Goal: Download file/media

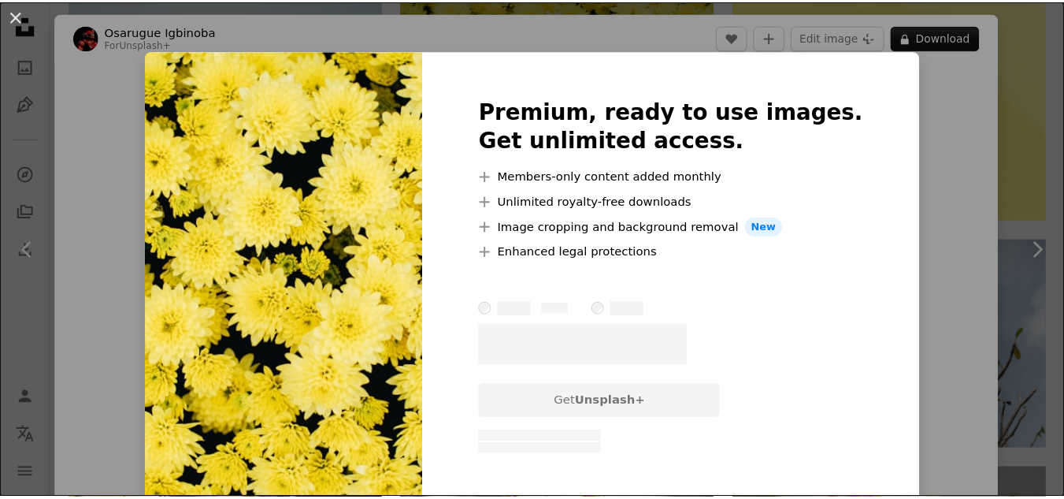
scroll to position [21, 0]
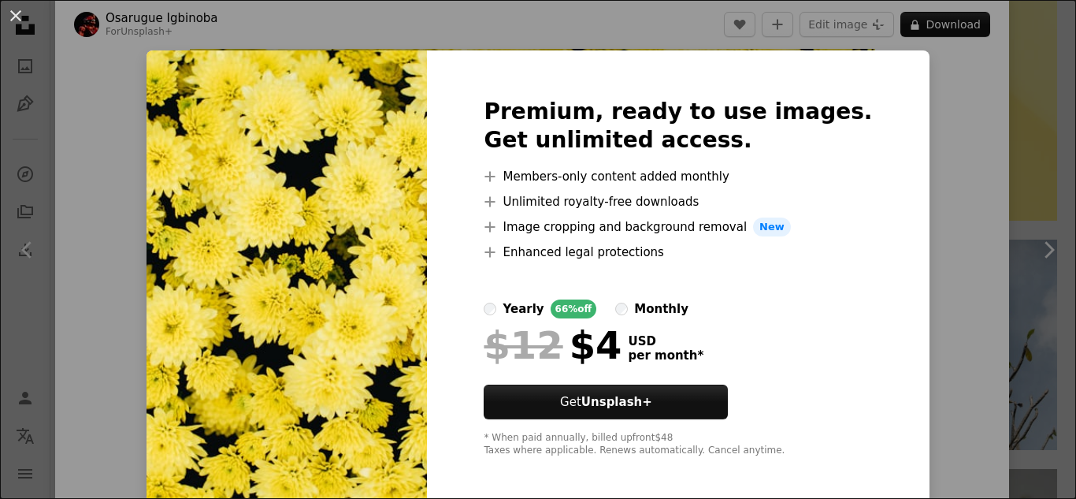
click at [998, 150] on div "An X shape Premium, ready to use images. Get unlimited access. A plus sign Memb…" at bounding box center [538, 249] width 1076 height 499
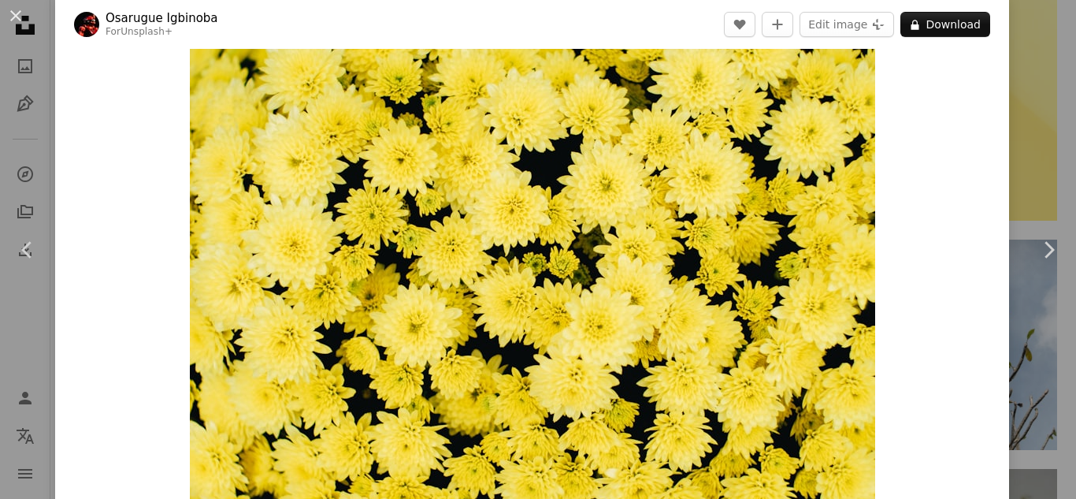
click at [1033, 113] on div "An X shape Chevron left Chevron right [PERSON_NAME] For Unsplash+ A heart A plu…" at bounding box center [538, 249] width 1076 height 499
